Goal: Task Accomplishment & Management: Manage account settings

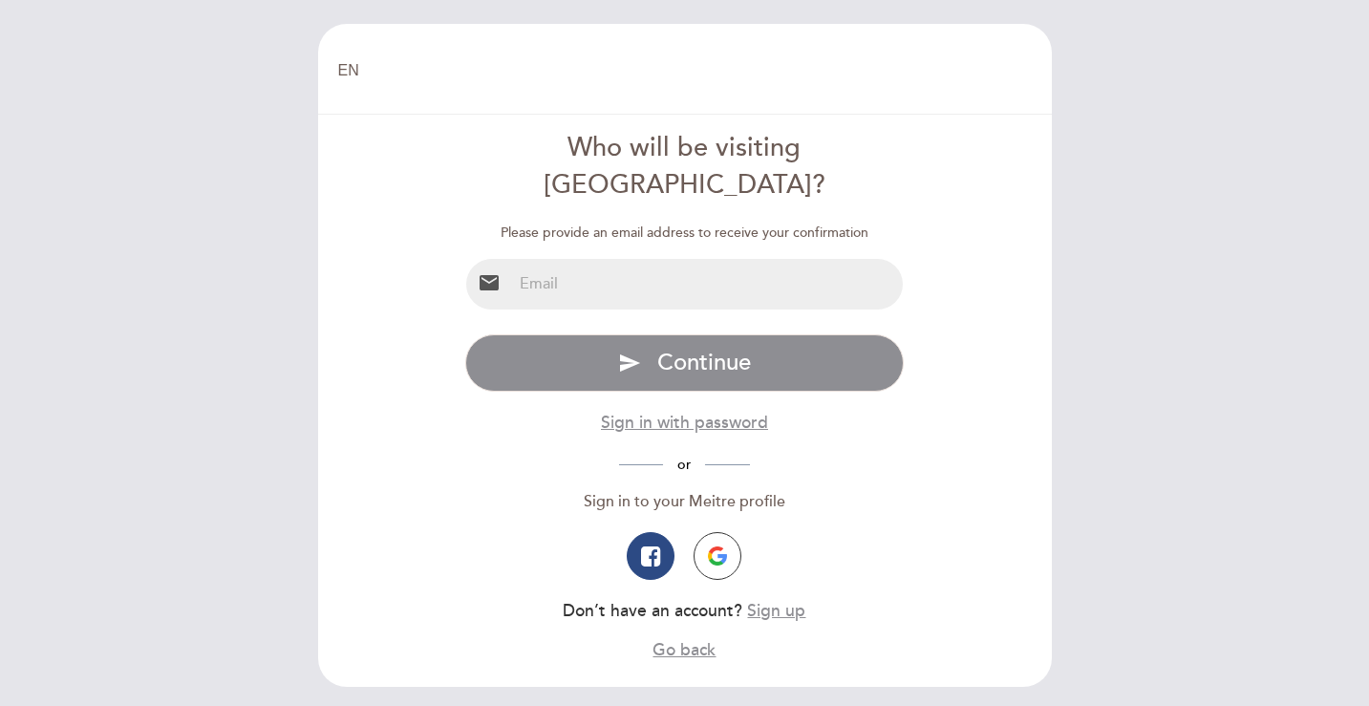
click at [581, 259] on input "email" at bounding box center [707, 284] width 391 height 51
type input "[EMAIL_ADDRESS][DOMAIN_NAME]"
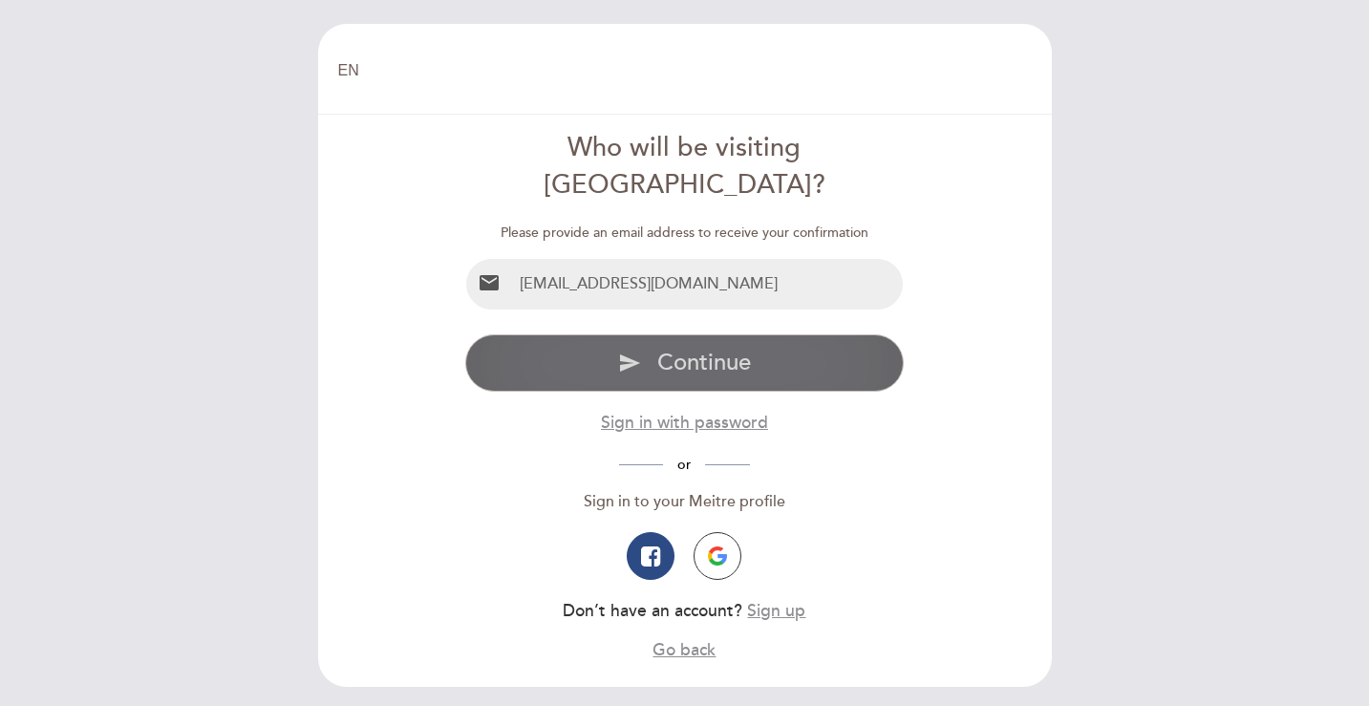
click at [689, 349] on span "Continue" at bounding box center [704, 363] width 94 height 28
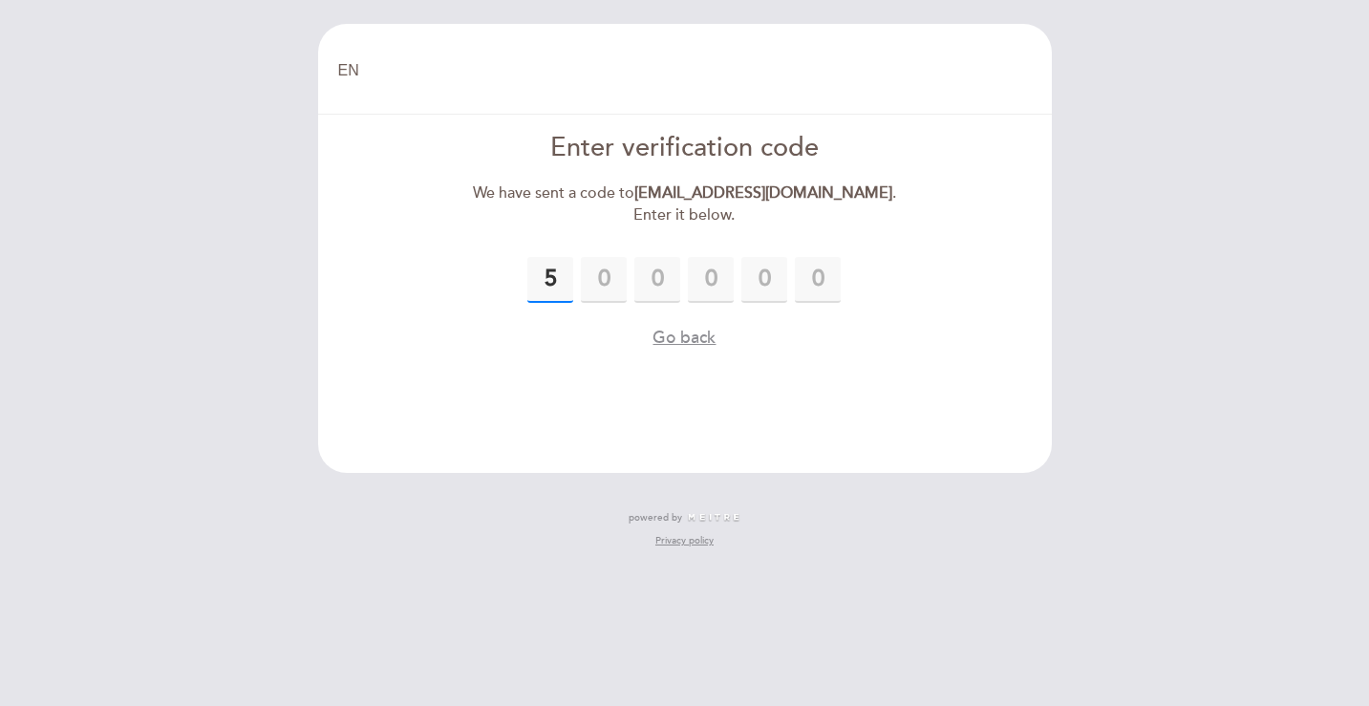
type input "5"
type input "0"
type input "4"
type input "9"
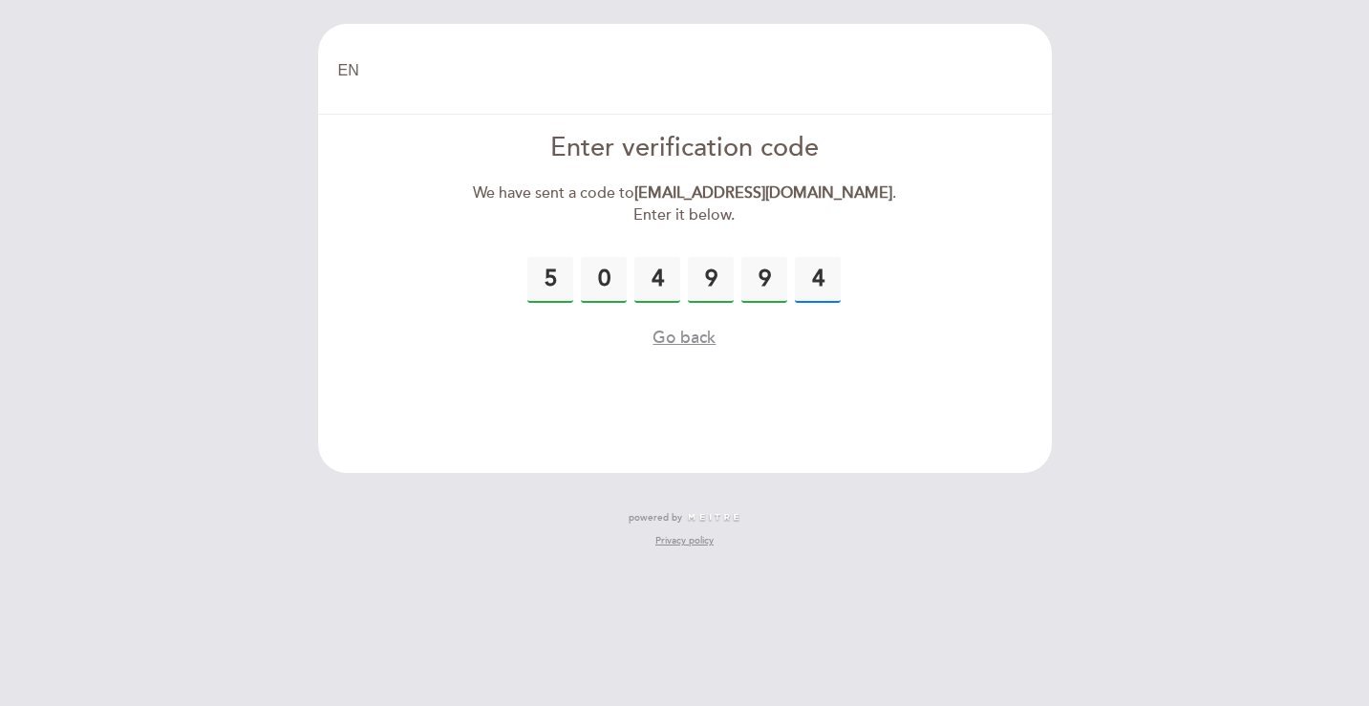
type input "4"
